Goal: Navigation & Orientation: Find specific page/section

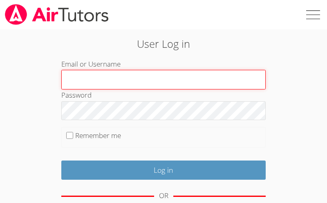
type input "[EMAIL_ADDRESS][DOMAIN_NAME]"
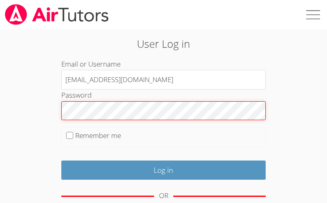
click at [163, 168] on input "Log in" at bounding box center [163, 170] width 204 height 19
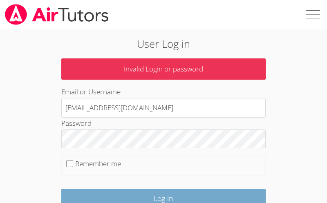
click at [188, 195] on input "Log in" at bounding box center [163, 198] width 204 height 19
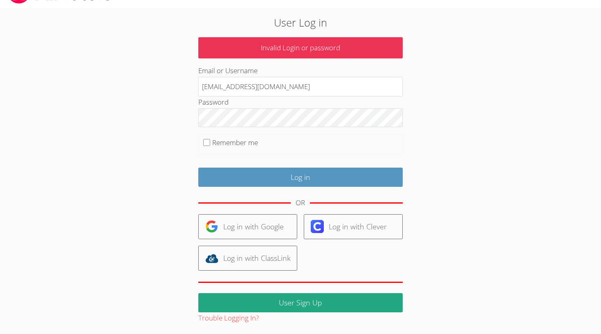
scroll to position [21, 0]
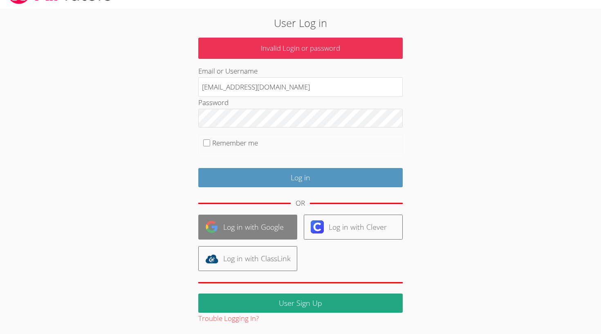
click at [264, 203] on link "Log in with Google" at bounding box center [247, 227] width 99 height 25
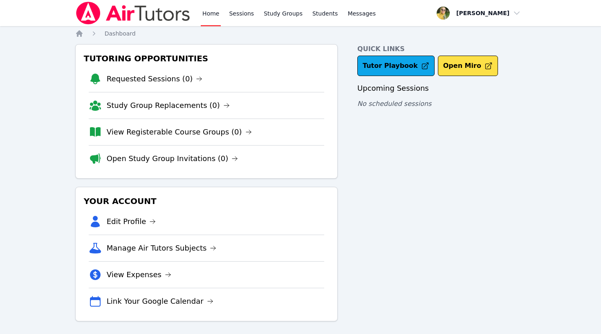
click at [165, 17] on img at bounding box center [133, 13] width 116 height 23
click at [485, 13] on span "button" at bounding box center [478, 13] width 89 height 18
click at [398, 5] on div "Home Sessions Study Groups Students Messages Open user menu Ereida Benitez Prof…" at bounding box center [300, 13] width 451 height 26
click at [151, 11] on img at bounding box center [133, 13] width 116 height 23
click at [123, 221] on link "Edit Profile" at bounding box center [131, 221] width 49 height 11
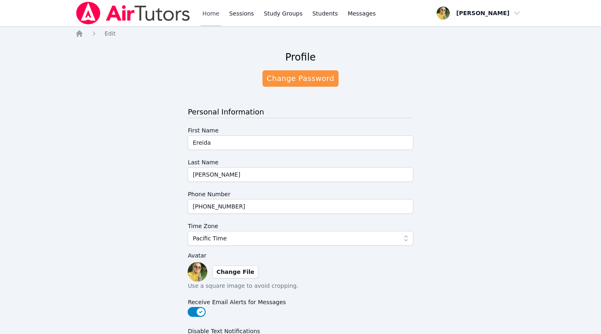
click at [213, 7] on link "Home" at bounding box center [211, 13] width 20 height 26
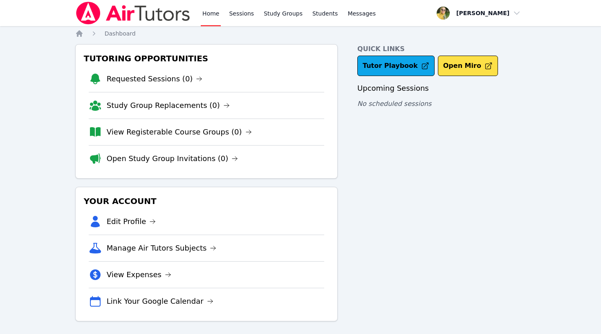
click at [477, 13] on span "button" at bounding box center [478, 13] width 89 height 18
click at [455, 29] on link "Profile" at bounding box center [481, 32] width 78 height 15
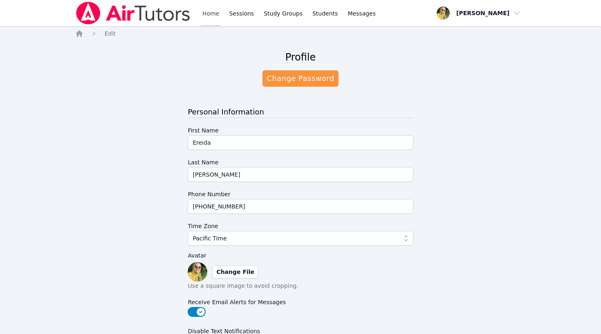
click at [210, 12] on link "Home" at bounding box center [211, 13] width 20 height 26
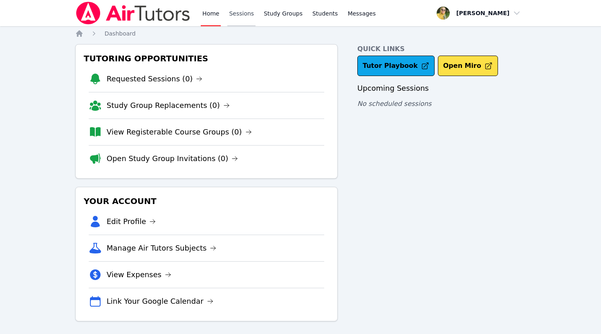
click at [248, 18] on link "Sessions" at bounding box center [241, 13] width 28 height 26
